Goal: Register for event/course

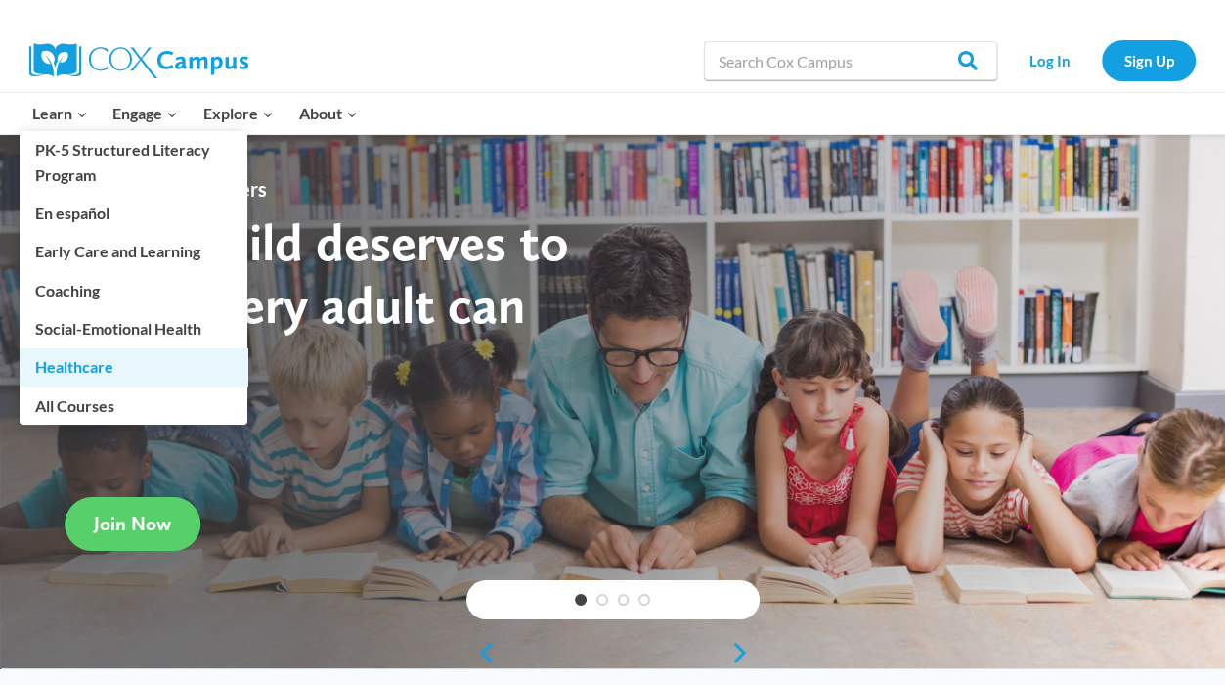
click at [44, 365] on link "Healthcare" at bounding box center [134, 366] width 228 height 37
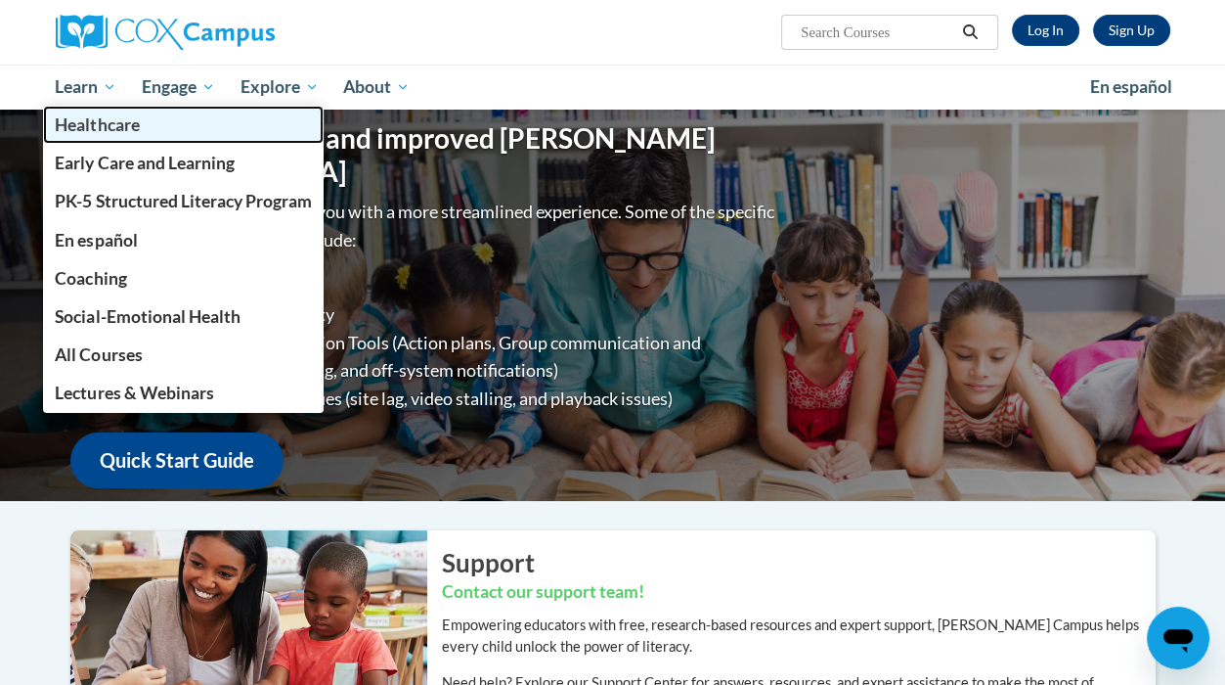
click at [76, 123] on span "Healthcare" at bounding box center [97, 124] width 84 height 21
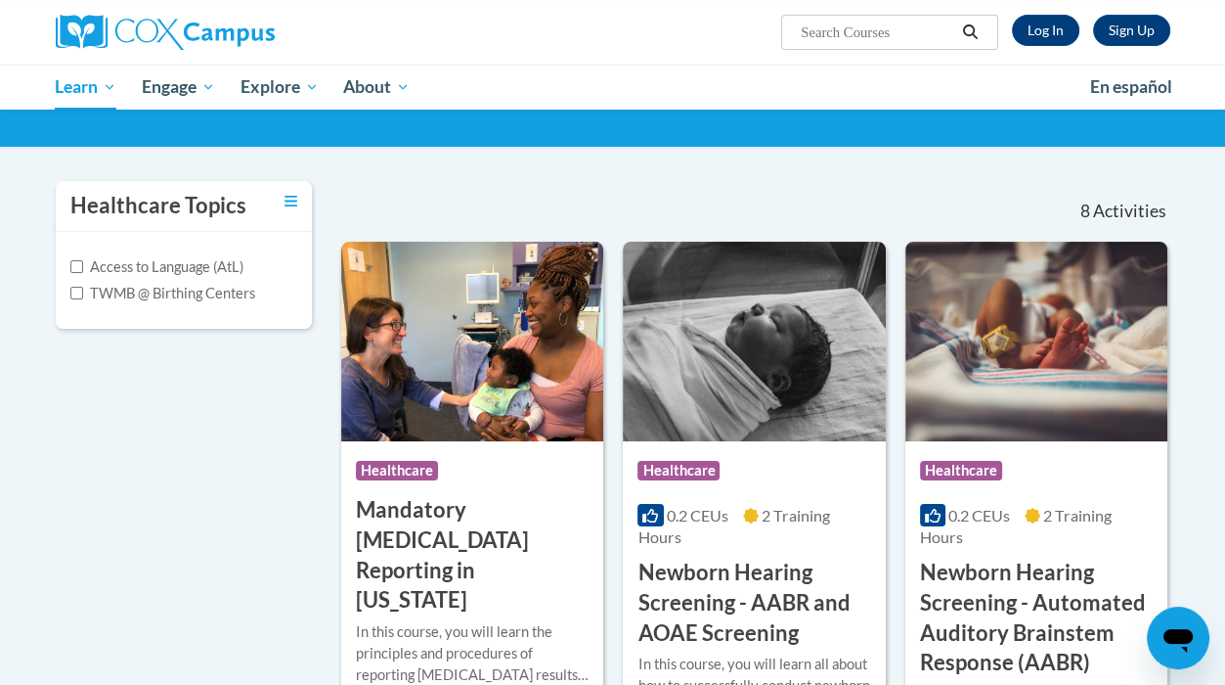
scroll to position [293, 0]
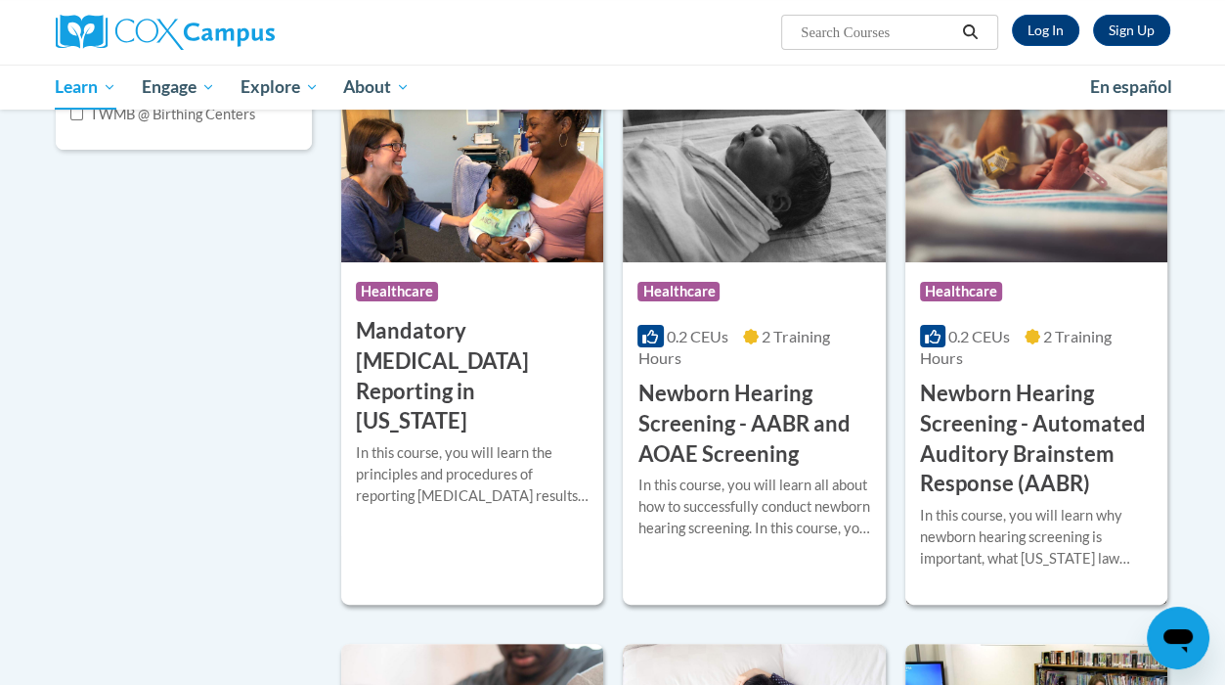
click at [1003, 422] on h3 "Newborn Hearing Screening - Automated Auditory Brainstem Response (AABR)" at bounding box center [1036, 438] width 233 height 120
